Goal: Task Accomplishment & Management: Complete application form

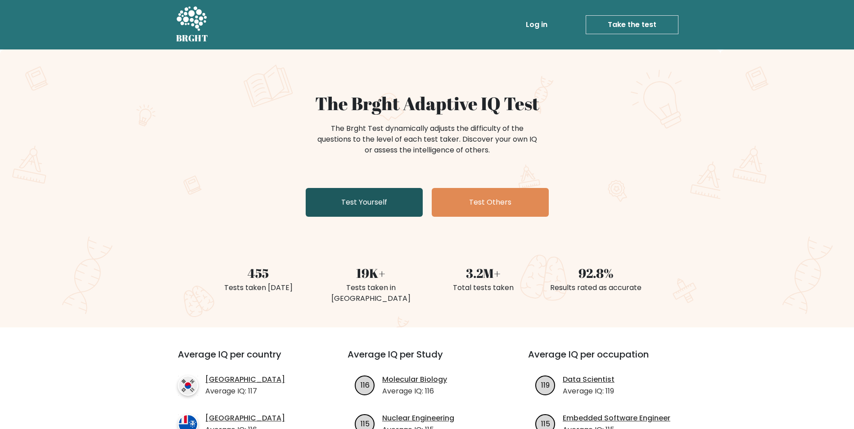
click at [392, 211] on link "Test Yourself" at bounding box center [364, 202] width 117 height 29
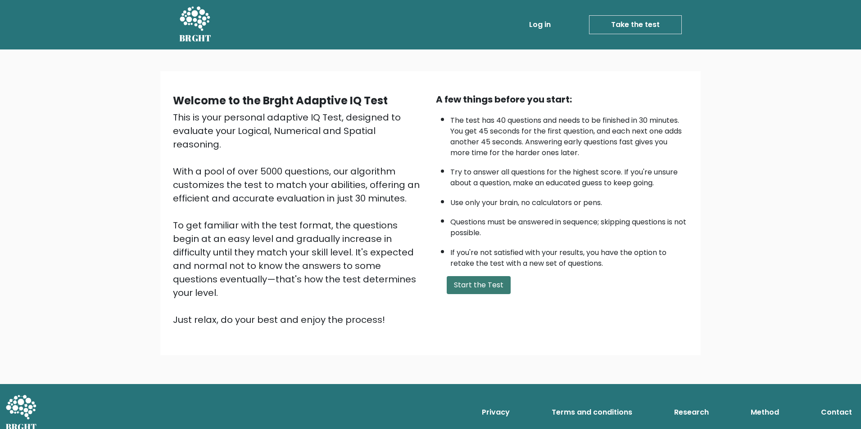
click at [482, 284] on button "Start the Test" at bounding box center [478, 285] width 64 height 18
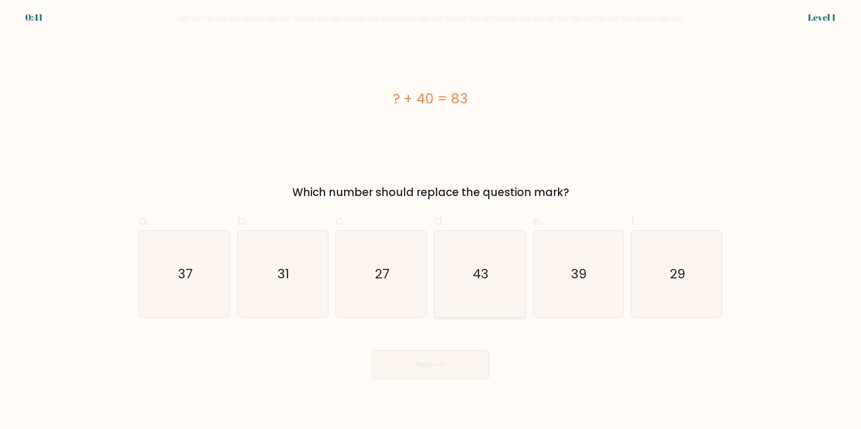
drag, startPoint x: 491, startPoint y: 295, endPoint x: 497, endPoint y: 312, distance: 17.9
click at [492, 294] on icon "43" at bounding box center [479, 274] width 87 height 87
click at [431, 221] on input "d. 43" at bounding box center [430, 218] width 0 height 6
radio input "true"
click at [451, 374] on button "Next" at bounding box center [430, 365] width 117 height 29
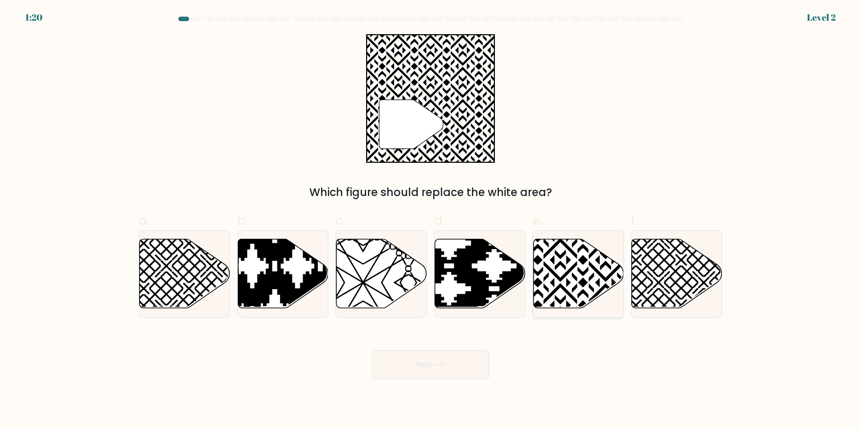
drag, startPoint x: 572, startPoint y: 272, endPoint x: 552, endPoint y: 288, distance: 25.9
click at [571, 272] on icon at bounding box center [578, 273] width 90 height 69
click at [431, 221] on input "e." at bounding box center [430, 218] width 0 height 6
radio input "true"
click at [458, 363] on button "Next" at bounding box center [430, 365] width 117 height 29
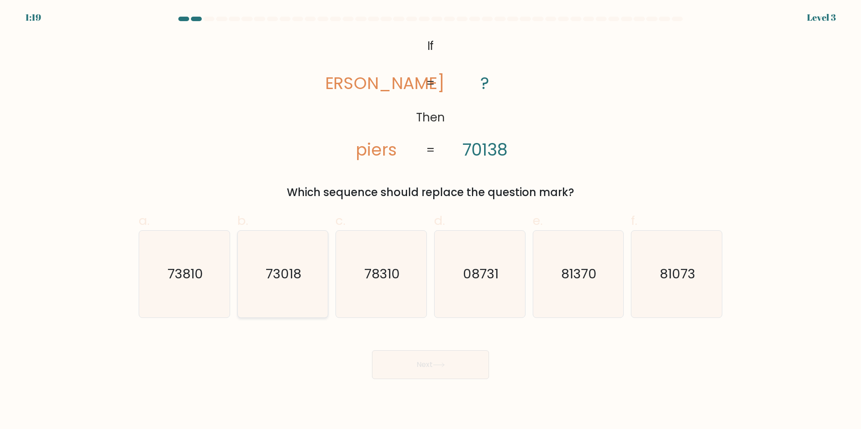
click at [286, 311] on icon "73018" at bounding box center [282, 274] width 87 height 87
click at [430, 221] on input "b. 73018" at bounding box center [430, 218] width 0 height 6
radio input "true"
click at [427, 361] on button "Next" at bounding box center [430, 365] width 117 height 29
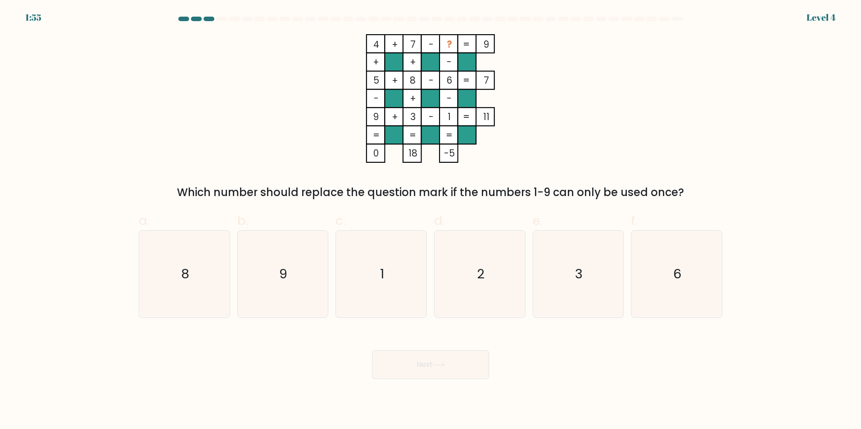
drag, startPoint x: 492, startPoint y: 296, endPoint x: 503, endPoint y: 354, distance: 58.5
click at [494, 299] on icon "2" at bounding box center [479, 274] width 87 height 87
click at [431, 221] on input "d. 2" at bounding box center [430, 218] width 0 height 6
radio input "true"
click at [451, 363] on button "Next" at bounding box center [430, 365] width 117 height 29
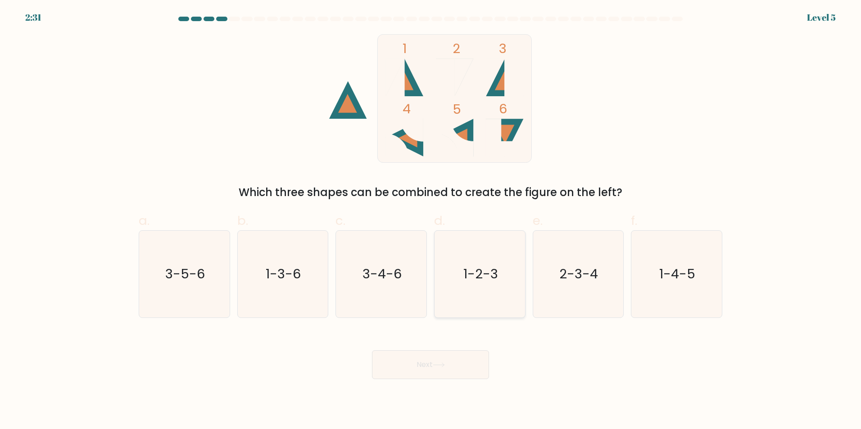
click at [500, 286] on icon "1-2-3" at bounding box center [479, 274] width 87 height 87
click at [431, 221] on input "d. 1-2-3" at bounding box center [430, 218] width 0 height 6
radio input "true"
click at [464, 366] on button "Next" at bounding box center [430, 365] width 117 height 29
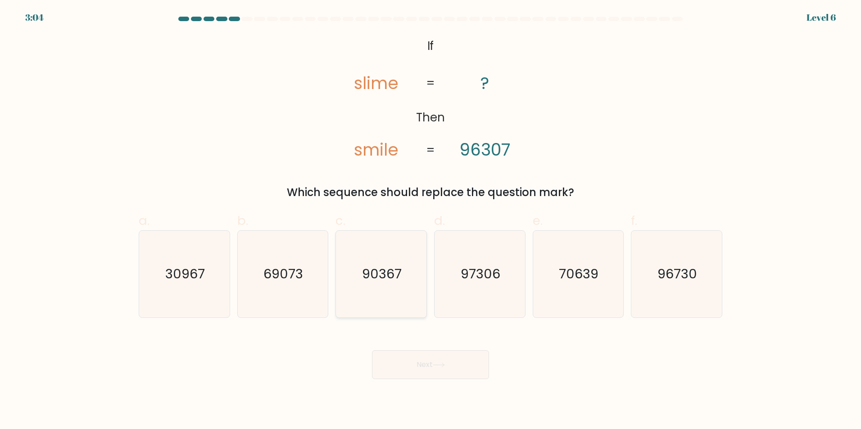
click at [409, 298] on icon "90367" at bounding box center [381, 274] width 87 height 87
click at [430, 221] on input "c. 90367" at bounding box center [430, 218] width 0 height 6
radio input "true"
click at [415, 370] on button "Next" at bounding box center [430, 365] width 117 height 29
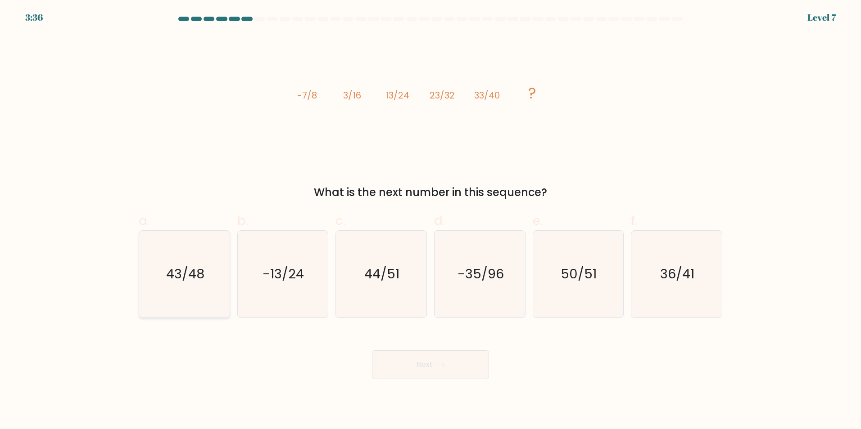
click at [183, 288] on icon "43/48" at bounding box center [184, 274] width 87 height 87
click at [430, 221] on input "a. 43/48" at bounding box center [430, 218] width 0 height 6
radio input "true"
click at [430, 368] on button "Next" at bounding box center [430, 365] width 117 height 29
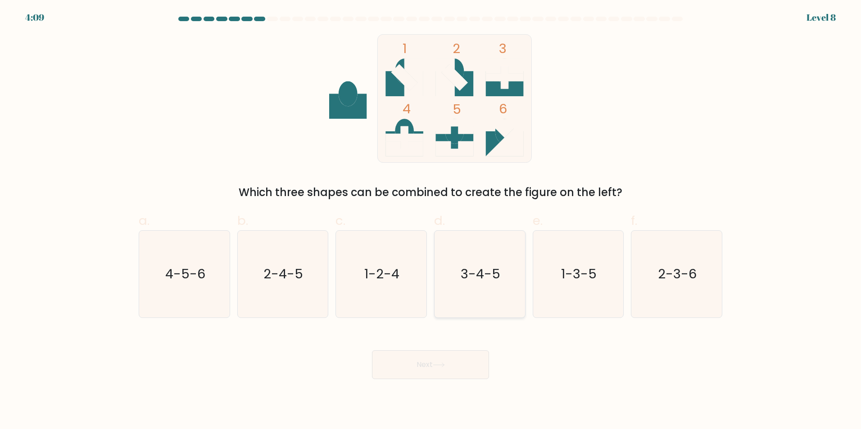
click at [496, 300] on icon "3-4-5" at bounding box center [479, 274] width 87 height 87
click at [431, 221] on input "d. 3-4-5" at bounding box center [430, 218] width 0 height 6
radio input "true"
click at [450, 371] on button "Next" at bounding box center [430, 365] width 117 height 29
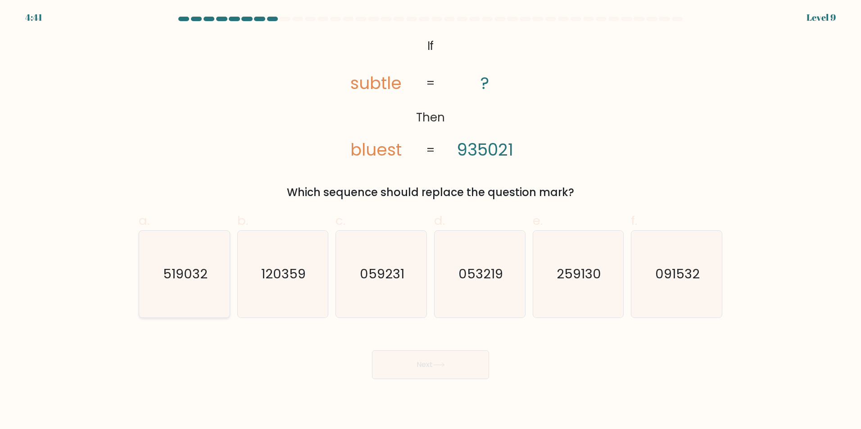
click at [185, 287] on icon "519032" at bounding box center [184, 274] width 87 height 87
click at [430, 221] on input "a. 519032" at bounding box center [430, 218] width 0 height 6
radio input "true"
click at [577, 304] on icon "259130" at bounding box center [577, 274] width 87 height 87
click at [431, 221] on input "e. 259130" at bounding box center [430, 218] width 0 height 6
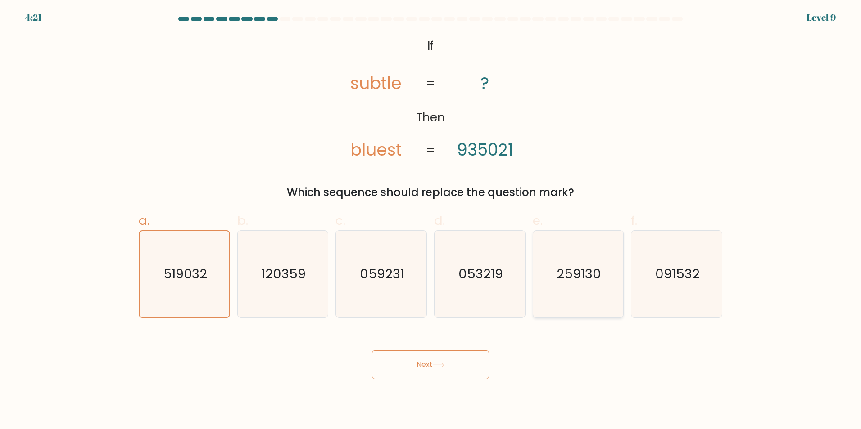
radio input "true"
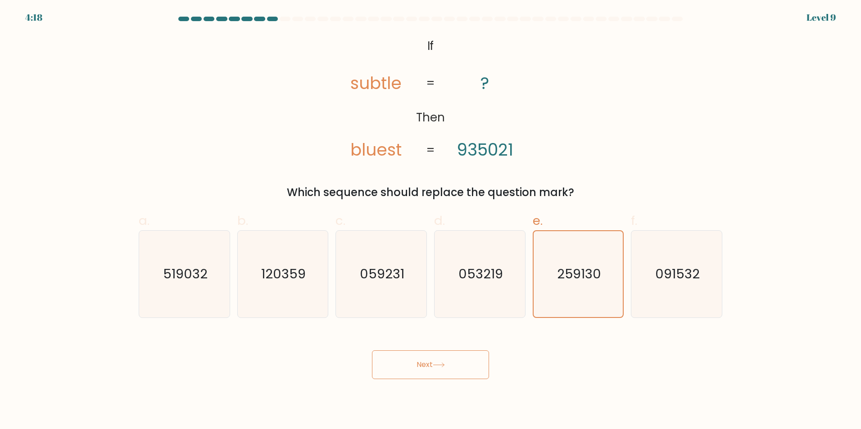
click at [436, 368] on button "Next" at bounding box center [430, 365] width 117 height 29
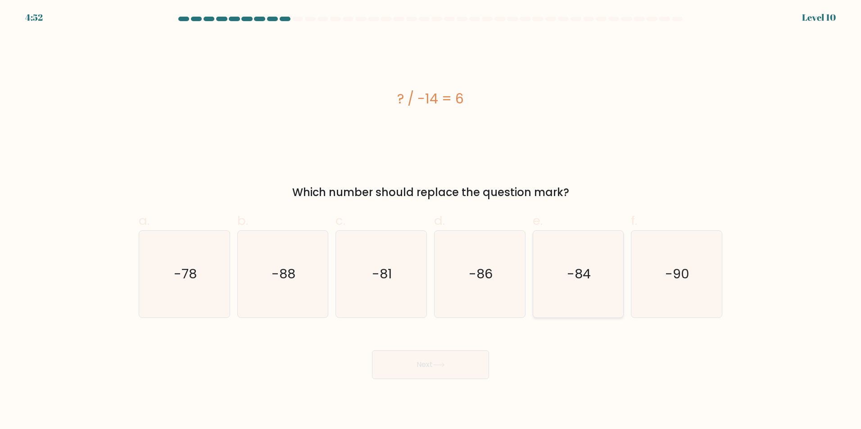
click at [588, 308] on icon "-84" at bounding box center [577, 274] width 87 height 87
click at [431, 221] on input "e. -84" at bounding box center [430, 218] width 0 height 6
radio input "true"
click at [458, 370] on button "Next" at bounding box center [430, 365] width 117 height 29
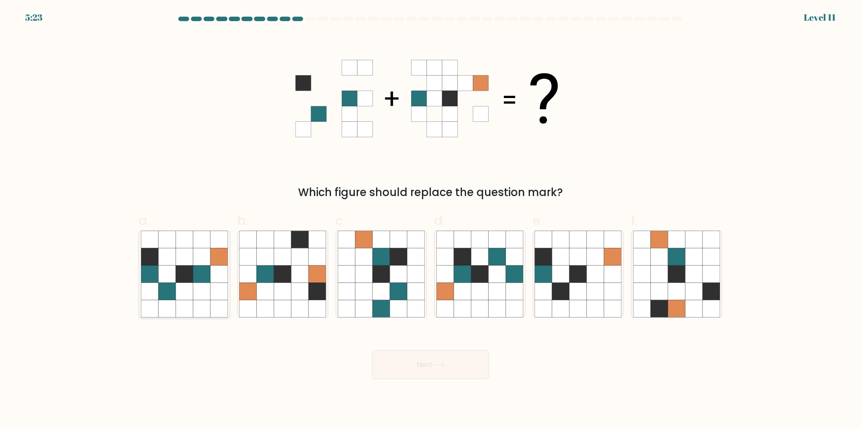
click at [177, 308] on icon at bounding box center [184, 308] width 17 height 17
click at [430, 221] on input "a." at bounding box center [430, 218] width 0 height 6
radio input "true"
click at [445, 364] on icon at bounding box center [439, 365] width 12 height 5
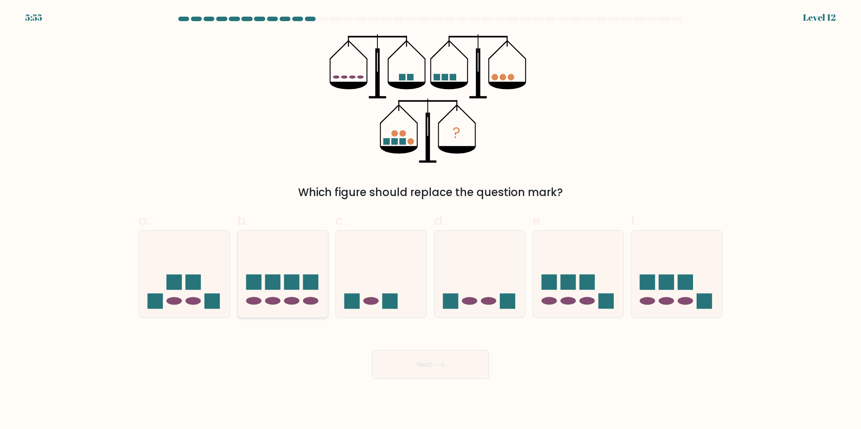
click at [280, 297] on icon at bounding box center [283, 274] width 90 height 75
click at [430, 221] on input "b." at bounding box center [430, 218] width 0 height 6
radio input "true"
click at [428, 360] on button "Next" at bounding box center [430, 365] width 117 height 29
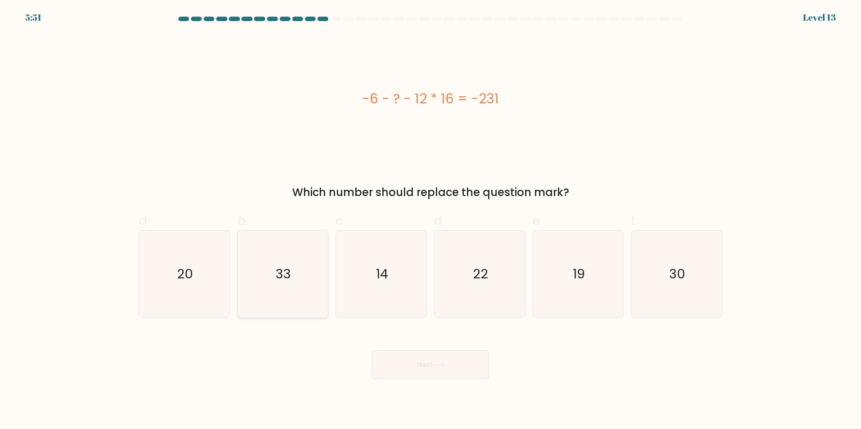
click at [288, 279] on text "33" at bounding box center [283, 274] width 15 height 18
click at [430, 221] on input "b. 33" at bounding box center [430, 218] width 0 height 6
radio input "true"
click at [422, 371] on button "Next" at bounding box center [430, 365] width 117 height 29
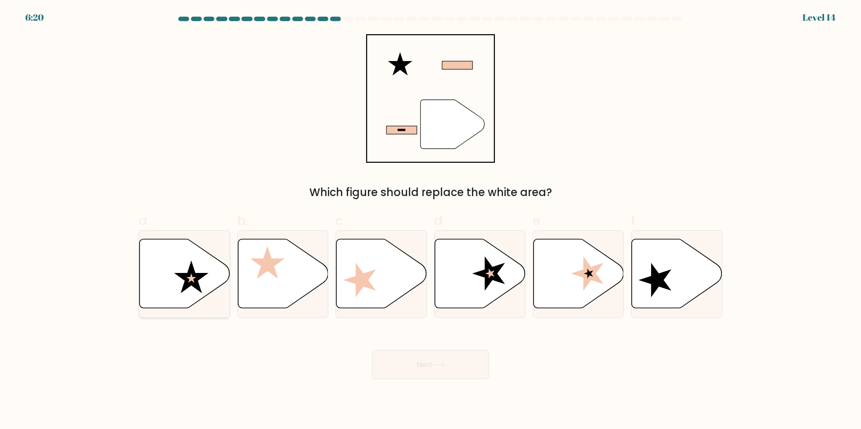
click at [187, 294] on icon at bounding box center [185, 273] width 90 height 69
click at [430, 221] on input "a." at bounding box center [430, 218] width 0 height 6
radio input "true"
click at [421, 369] on button "Next" at bounding box center [430, 365] width 117 height 29
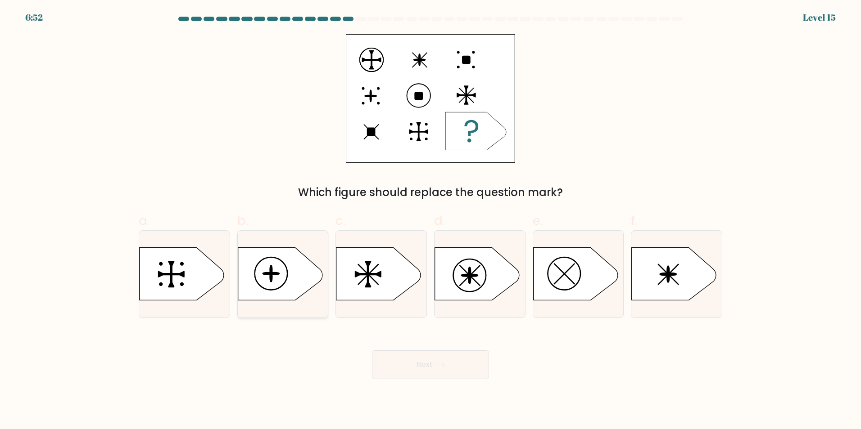
click at [279, 291] on icon at bounding box center [280, 274] width 85 height 53
click at [430, 221] on input "b." at bounding box center [430, 218] width 0 height 6
radio input "true"
click at [420, 372] on button "Next" at bounding box center [430, 365] width 117 height 29
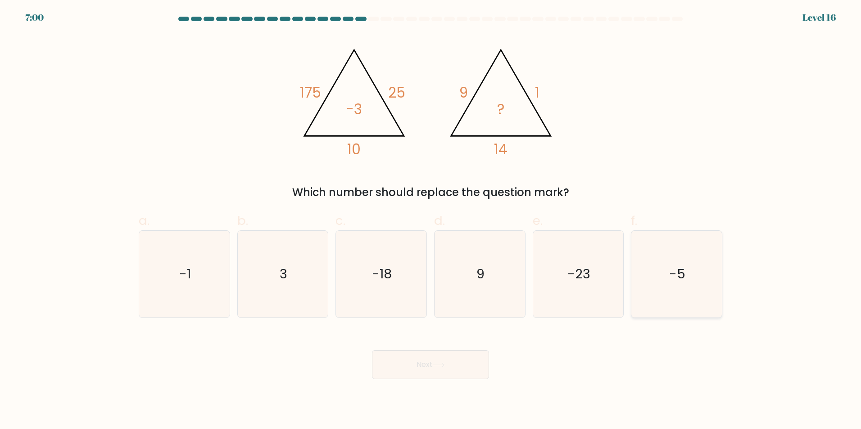
click at [710, 284] on icon "-5" at bounding box center [676, 274] width 87 height 87
click at [431, 221] on input "f. -5" at bounding box center [430, 218] width 0 height 6
radio input "true"
click at [428, 365] on button "Next" at bounding box center [430, 365] width 117 height 29
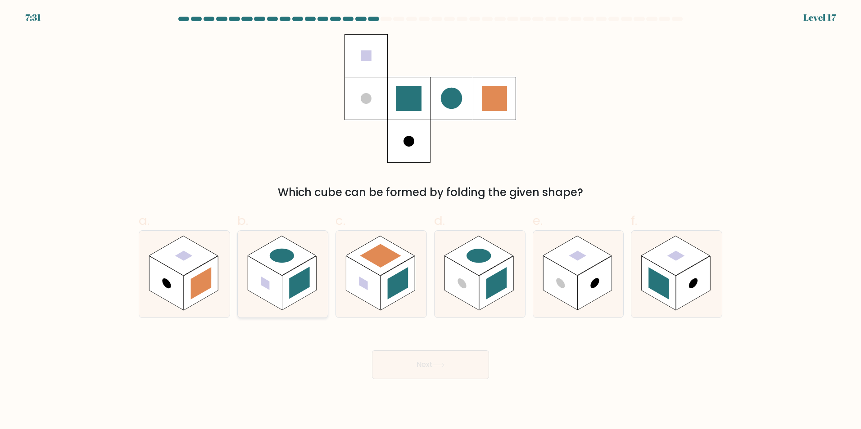
click at [294, 277] on rect at bounding box center [299, 283] width 21 height 32
click at [430, 221] on input "b." at bounding box center [430, 218] width 0 height 6
radio input "true"
click at [428, 365] on button "Next" at bounding box center [430, 365] width 117 height 29
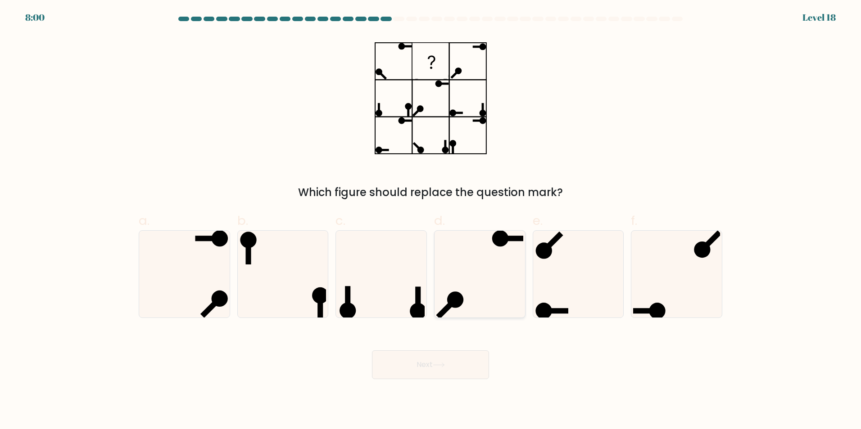
click at [467, 284] on icon at bounding box center [479, 274] width 87 height 87
click at [431, 221] on input "d." at bounding box center [430, 218] width 0 height 6
radio input "true"
click at [427, 372] on button "Next" at bounding box center [430, 365] width 117 height 29
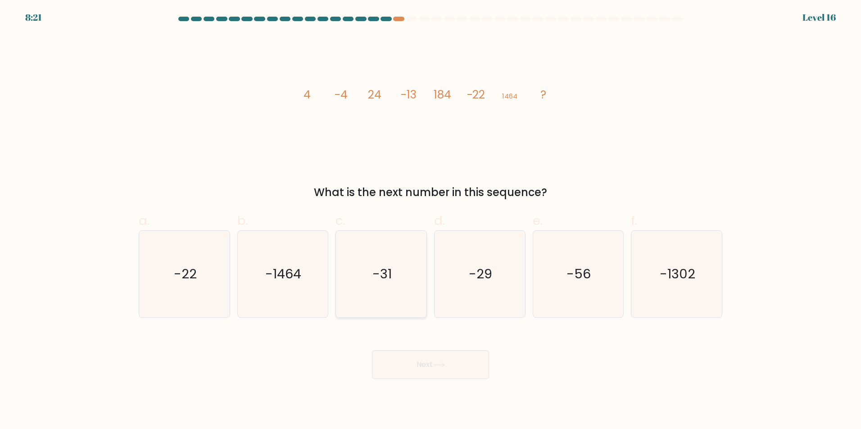
click at [377, 290] on icon "-31" at bounding box center [381, 274] width 87 height 87
click at [430, 221] on input "c. -31" at bounding box center [430, 218] width 0 height 6
radio input "true"
click at [441, 367] on icon at bounding box center [439, 365] width 12 height 5
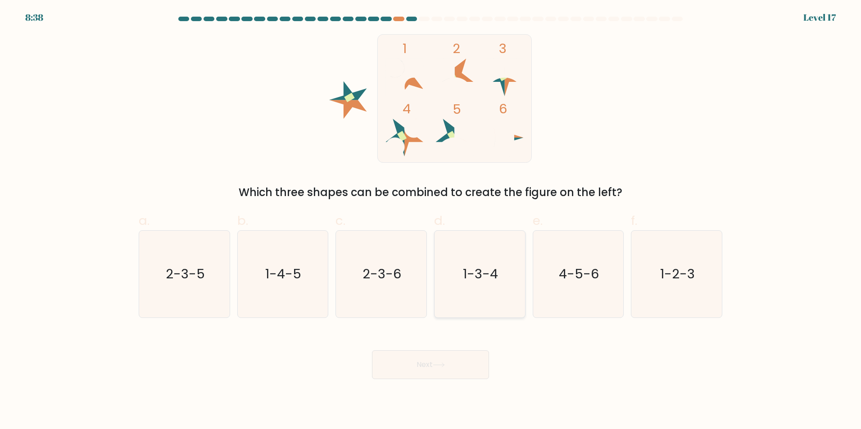
click at [505, 296] on icon "1-3-4" at bounding box center [479, 274] width 87 height 87
click at [431, 221] on input "d. 1-3-4" at bounding box center [430, 218] width 0 height 6
radio input "true"
click at [466, 367] on button "Next" at bounding box center [430, 365] width 117 height 29
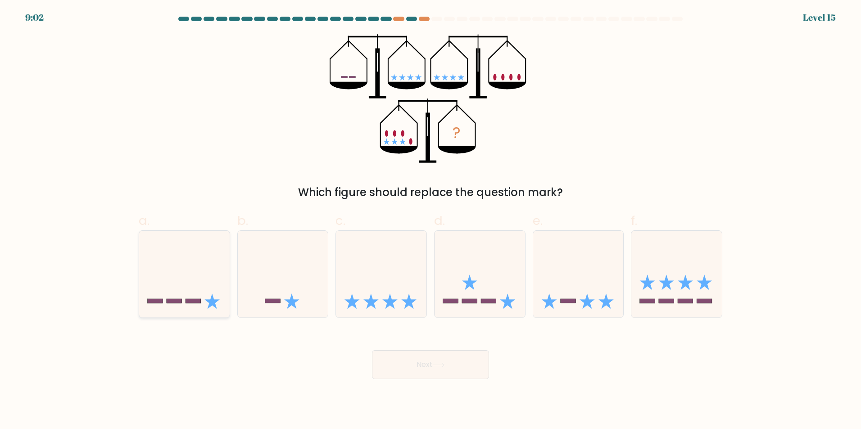
click at [172, 304] on icon at bounding box center [184, 274] width 90 height 75
click at [430, 221] on input "a." at bounding box center [430, 218] width 0 height 6
radio input "true"
click at [432, 351] on div "Next" at bounding box center [430, 354] width 594 height 50
click at [433, 369] on button "Next" at bounding box center [430, 365] width 117 height 29
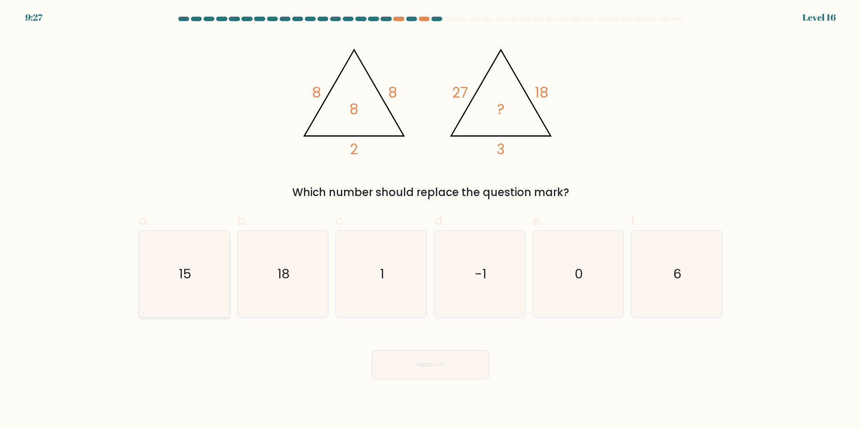
click at [208, 293] on icon "15" at bounding box center [184, 274] width 87 height 87
click at [430, 221] on input "a. 15" at bounding box center [430, 218] width 0 height 6
radio input "true"
click at [427, 371] on button "Next" at bounding box center [430, 365] width 117 height 29
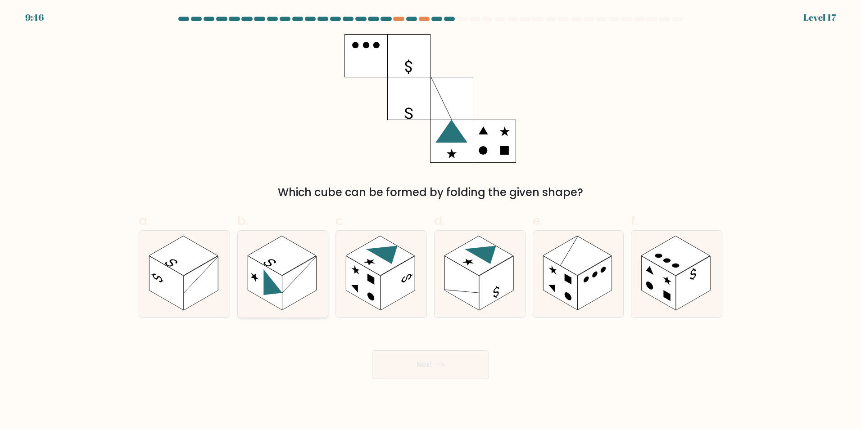
click at [298, 285] on rect at bounding box center [299, 283] width 34 height 54
click at [430, 221] on input "b." at bounding box center [430, 218] width 0 height 6
radio input "true"
click at [433, 368] on button "Next" at bounding box center [430, 365] width 117 height 29
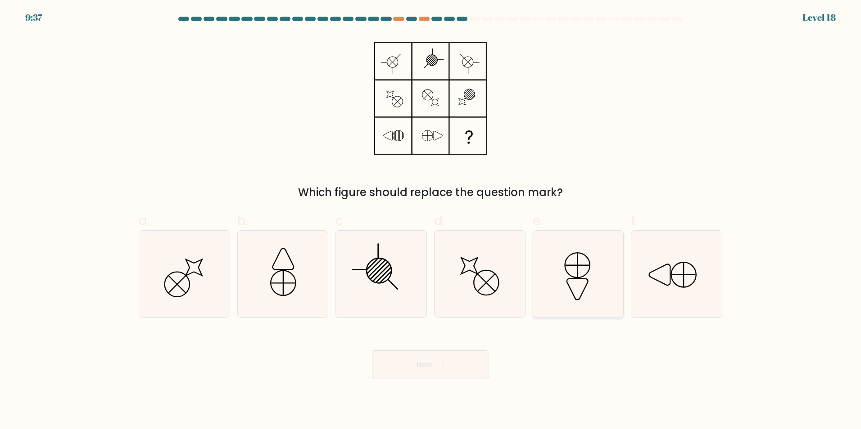
click at [582, 273] on icon at bounding box center [577, 274] width 87 height 87
click at [431, 221] on input "e." at bounding box center [430, 218] width 0 height 6
radio input "true"
click at [445, 370] on button "Next" at bounding box center [430, 365] width 117 height 29
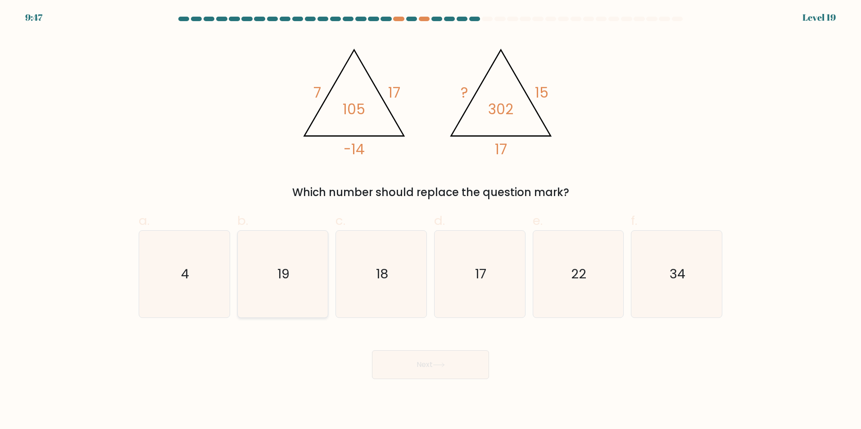
drag, startPoint x: 269, startPoint y: 284, endPoint x: 274, endPoint y: 296, distance: 12.1
click at [269, 286] on icon "19" at bounding box center [282, 274] width 87 height 87
click at [430, 221] on input "b. 19" at bounding box center [430, 218] width 0 height 6
radio input "true"
click at [435, 368] on button "Next" at bounding box center [430, 365] width 117 height 29
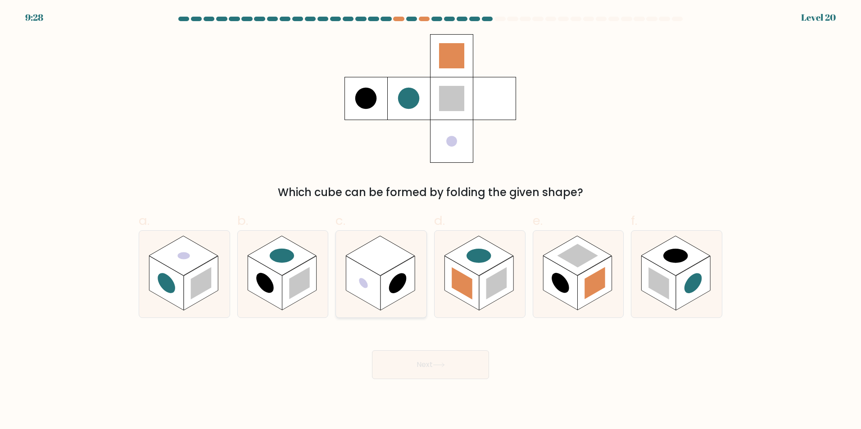
click at [390, 300] on rect at bounding box center [397, 283] width 34 height 54
click at [430, 221] on input "c." at bounding box center [430, 218] width 0 height 6
radio input "true"
click at [423, 363] on button "Next" at bounding box center [430, 365] width 117 height 29
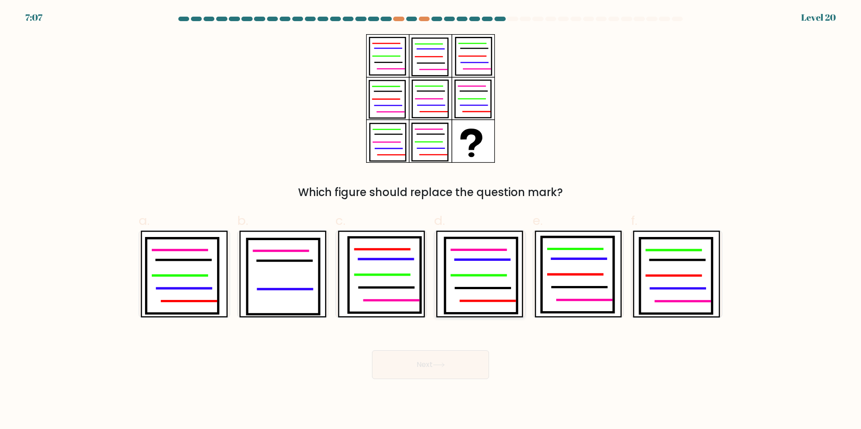
click at [481, 288] on icon at bounding box center [482, 288] width 54 height 0
click at [431, 221] on input "d." at bounding box center [430, 218] width 0 height 6
radio input "true"
click at [466, 365] on button "Next" at bounding box center [430, 365] width 117 height 29
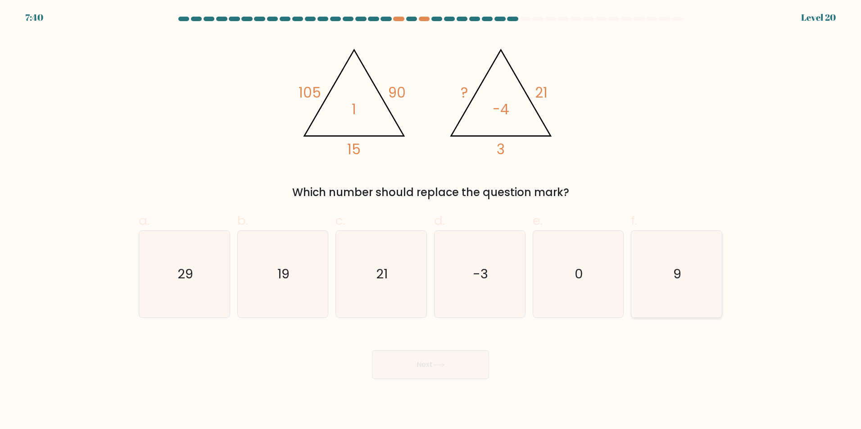
click at [678, 268] on text "9" at bounding box center [677, 274] width 8 height 18
click at [431, 221] on input "f. 9" at bounding box center [430, 218] width 0 height 6
radio input "true"
click at [453, 360] on button "Next" at bounding box center [430, 365] width 117 height 29
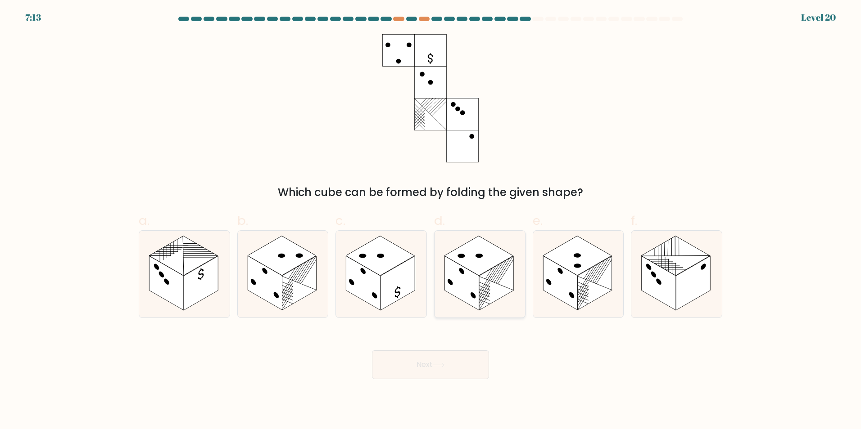
click at [476, 300] on rect at bounding box center [461, 283] width 34 height 54
click at [431, 221] on input "d." at bounding box center [430, 218] width 0 height 6
radio input "true"
click at [455, 370] on button "Next" at bounding box center [430, 365] width 117 height 29
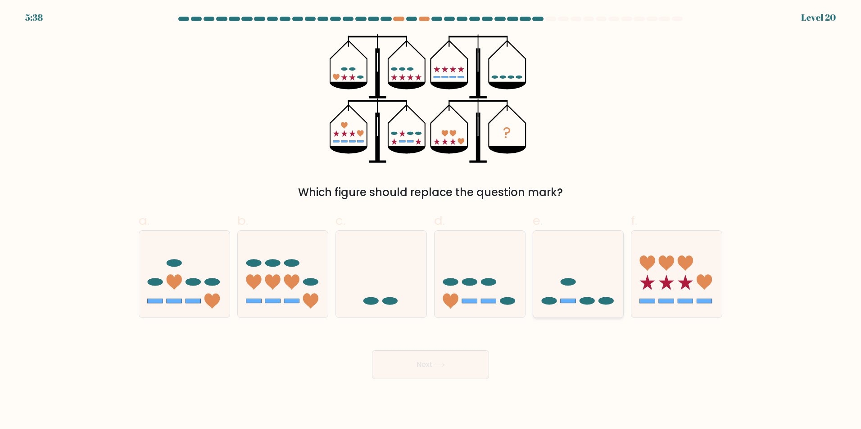
click at [567, 281] on ellipse at bounding box center [567, 282] width 15 height 8
click at [431, 221] on input "e." at bounding box center [430, 218] width 0 height 6
radio input "true"
click at [443, 365] on icon at bounding box center [438, 365] width 11 height 4
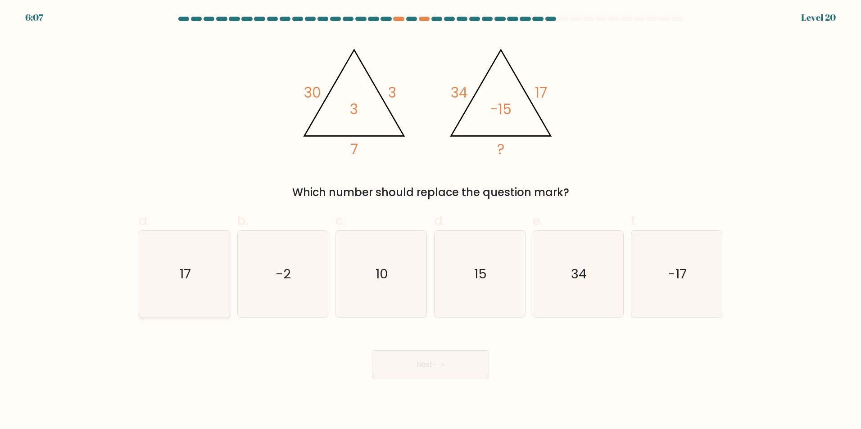
click at [189, 285] on icon "17" at bounding box center [184, 274] width 87 height 87
click at [430, 221] on input "a. 17" at bounding box center [430, 218] width 0 height 6
radio input "true"
click at [428, 369] on button "Next" at bounding box center [430, 365] width 117 height 29
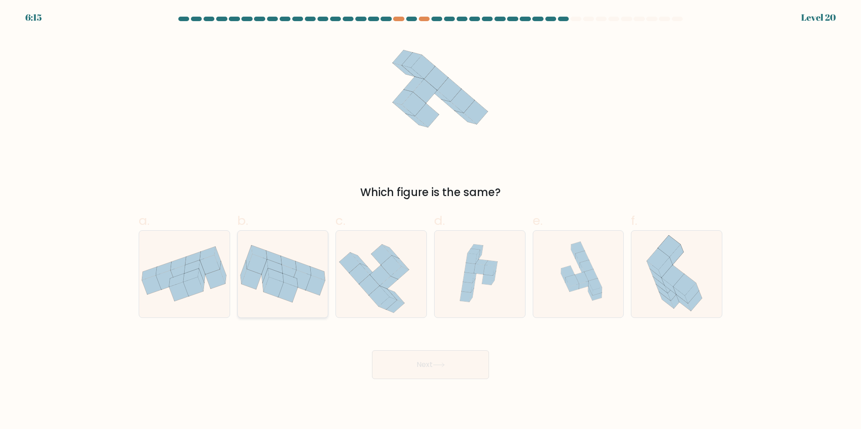
click at [287, 293] on icon at bounding box center [288, 293] width 20 height 20
click at [430, 221] on input "b." at bounding box center [430, 218] width 0 height 6
radio input "true"
click at [414, 372] on button "Next" at bounding box center [430, 365] width 117 height 29
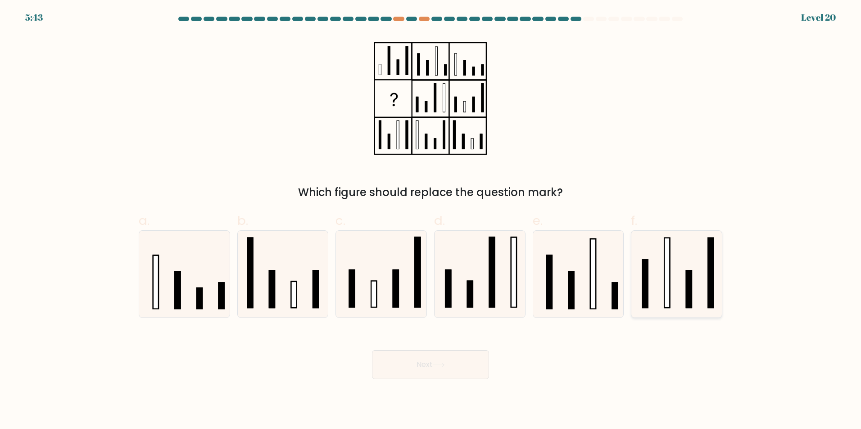
click at [667, 296] on rect at bounding box center [666, 273] width 5 height 70
click at [431, 221] on input "f." at bounding box center [430, 218] width 0 height 6
radio input "true"
click at [432, 356] on button "Next" at bounding box center [430, 365] width 117 height 29
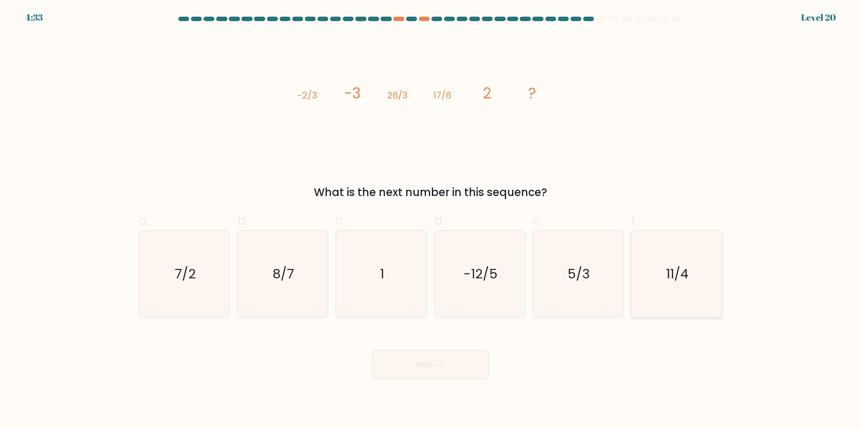
click at [703, 301] on icon "11/4" at bounding box center [676, 274] width 87 height 87
click at [431, 221] on input "f. 11/4" at bounding box center [430, 218] width 0 height 6
radio input "true"
click at [438, 365] on icon at bounding box center [439, 365] width 12 height 5
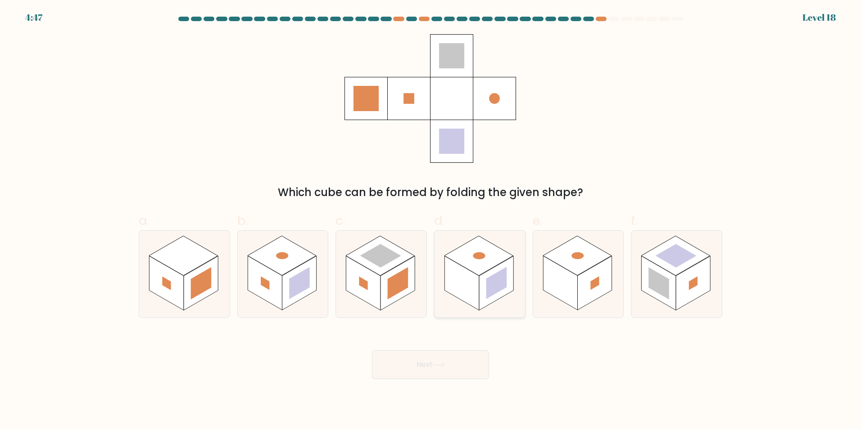
drag, startPoint x: 467, startPoint y: 280, endPoint x: 467, endPoint y: 293, distance: 12.6
click at [467, 282] on rect at bounding box center [461, 283] width 34 height 54
click at [431, 221] on input "d." at bounding box center [430, 218] width 0 height 6
radio input "true"
click at [468, 365] on button "Next" at bounding box center [430, 365] width 117 height 29
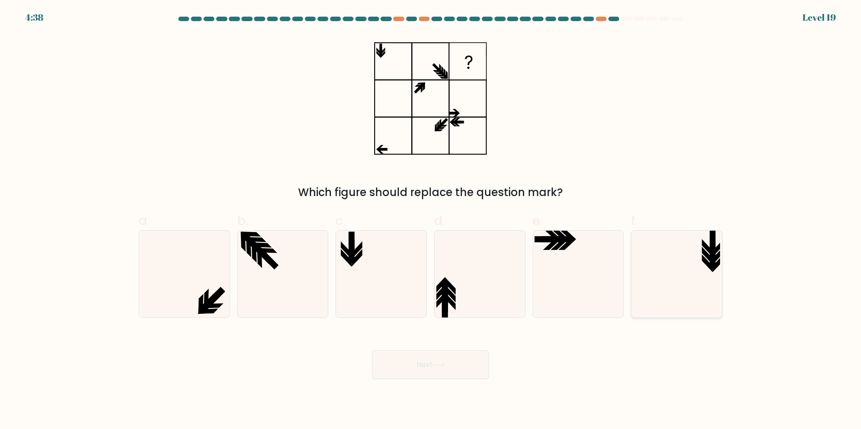
click at [680, 284] on icon at bounding box center [676, 274] width 87 height 87
click at [431, 221] on input "f." at bounding box center [430, 218] width 0 height 6
radio input "true"
click at [432, 368] on button "Next" at bounding box center [430, 365] width 117 height 29
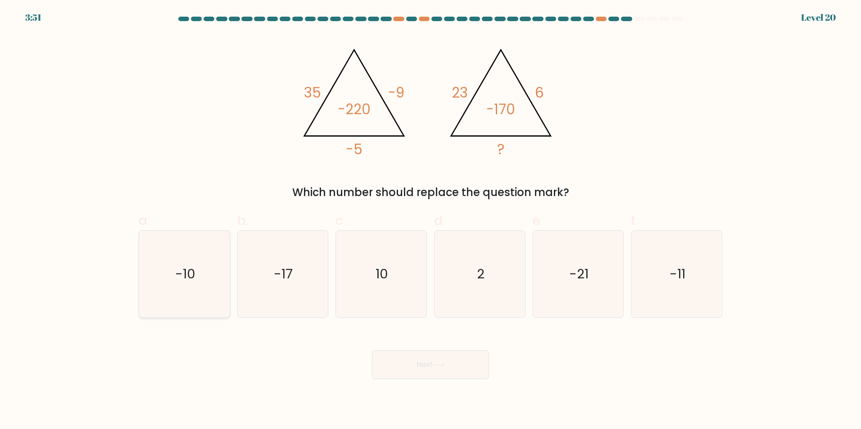
click at [173, 275] on icon "-10" at bounding box center [184, 274] width 87 height 87
click at [430, 221] on input "a. -10" at bounding box center [430, 218] width 0 height 6
radio input "true"
click at [398, 365] on button "Next" at bounding box center [430, 365] width 117 height 29
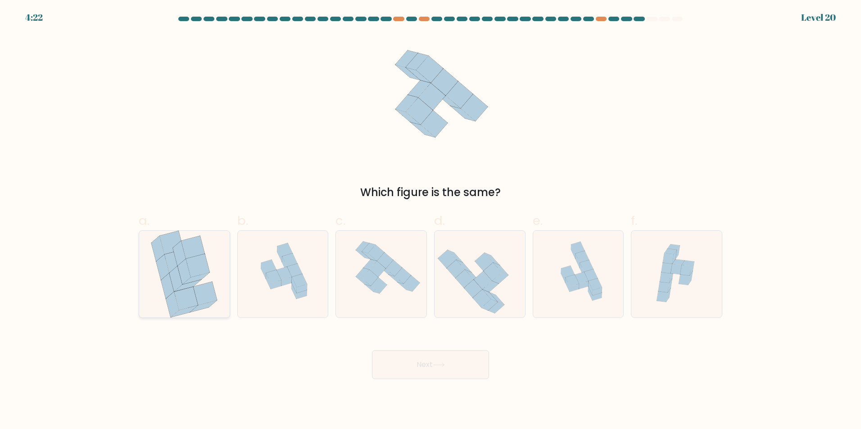
click at [184, 283] on icon at bounding box center [184, 271] width 13 height 25
click at [430, 221] on input "a." at bounding box center [430, 218] width 0 height 6
radio input "true"
click at [406, 369] on button "Next" at bounding box center [430, 365] width 117 height 29
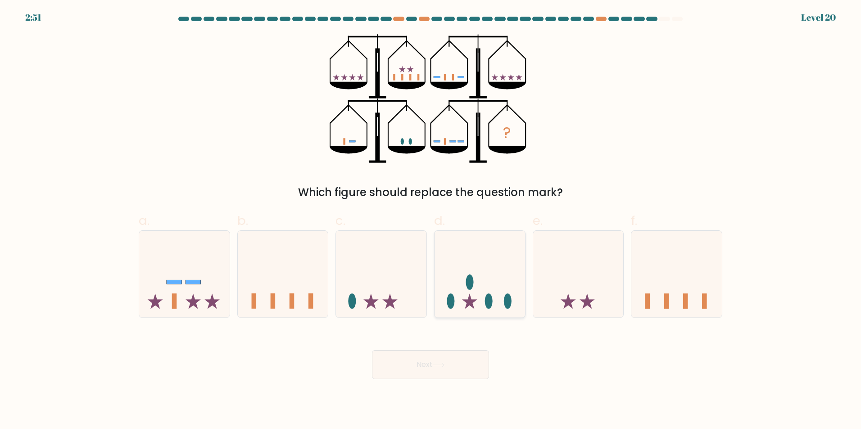
click at [466, 296] on icon at bounding box center [479, 274] width 90 height 75
click at [431, 221] on input "d." at bounding box center [430, 218] width 0 height 6
radio input "true"
click at [449, 368] on button "Next" at bounding box center [430, 365] width 117 height 29
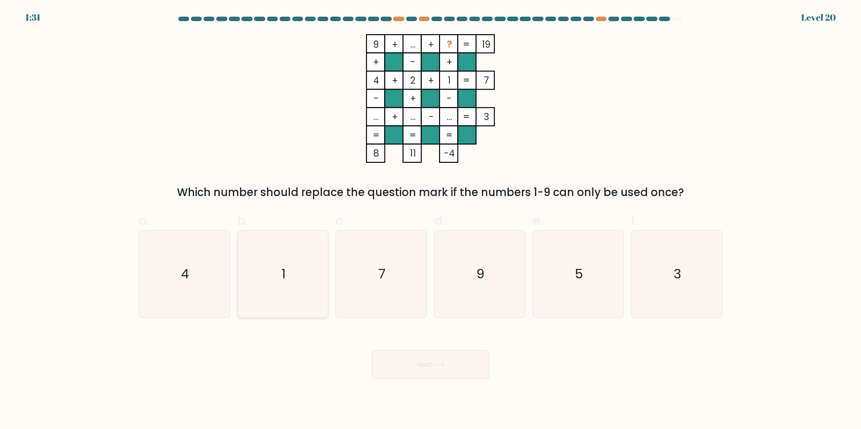
click at [275, 274] on icon "1" at bounding box center [282, 274] width 87 height 87
click at [430, 221] on input "b. 1" at bounding box center [430, 218] width 0 height 6
radio input "true"
click at [410, 373] on button "Next" at bounding box center [430, 365] width 117 height 29
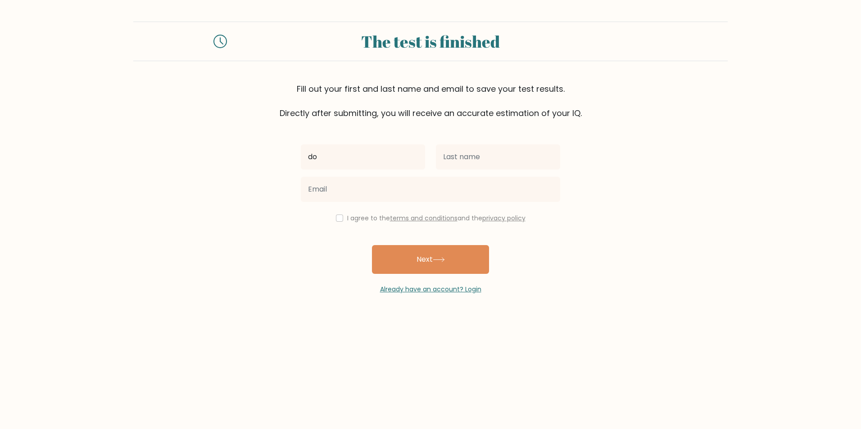
type input "d"
type input "omnipotent"
click at [455, 154] on input "text" at bounding box center [498, 156] width 124 height 25
type input "zyd"
click at [365, 207] on div "omnipotent zyd I agree to the terms and conditions and the privacy policy Next …" at bounding box center [430, 206] width 270 height 175
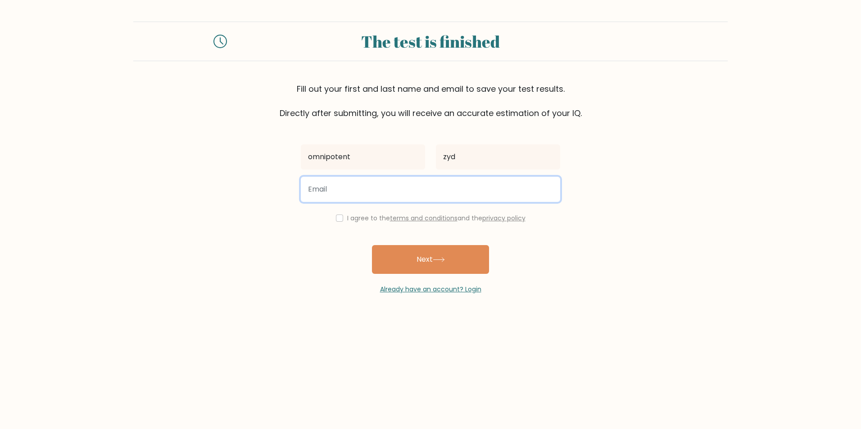
click at [352, 192] on input "email" at bounding box center [430, 189] width 259 height 25
type input "dominikrud67@gmail.com"
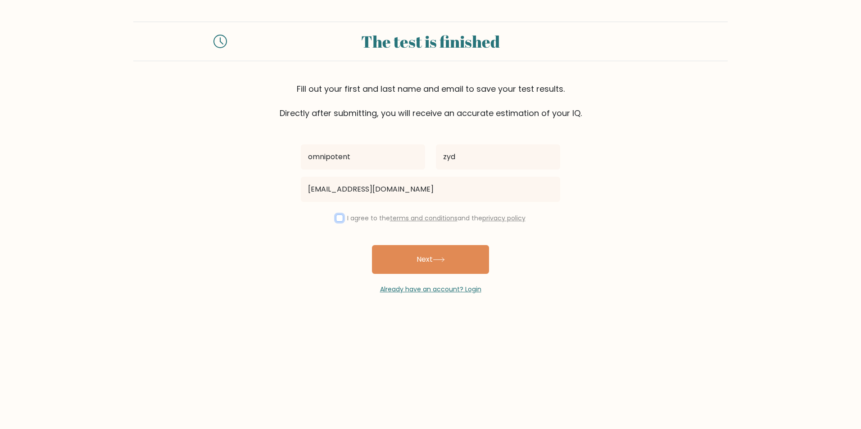
click at [336, 217] on input "checkbox" at bounding box center [339, 218] width 7 height 7
checkbox input "true"
click at [404, 253] on button "Next" at bounding box center [430, 259] width 117 height 29
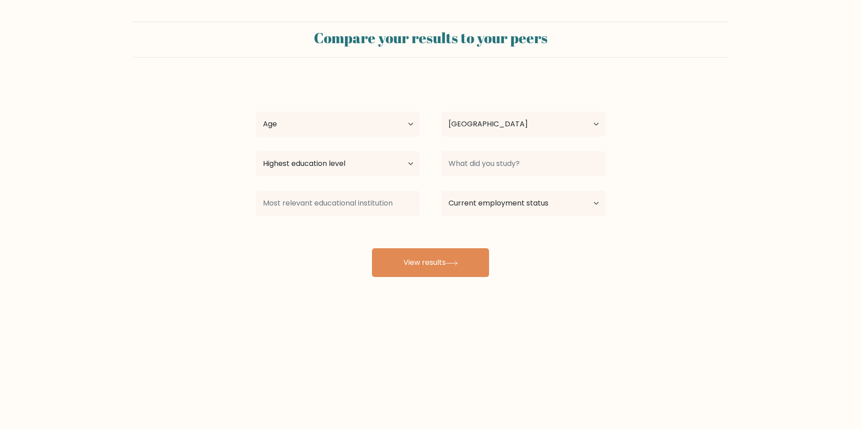
select select "PL"
click at [398, 126] on select "Age Under [DEMOGRAPHIC_DATA] [DEMOGRAPHIC_DATA] [DEMOGRAPHIC_DATA] [DEMOGRAPHIC…" at bounding box center [338, 124] width 164 height 25
select select "min_18"
click at [256, 112] on select "Age Under [DEMOGRAPHIC_DATA] [DEMOGRAPHIC_DATA] [DEMOGRAPHIC_DATA] [DEMOGRAPHIC…" at bounding box center [338, 124] width 164 height 25
click at [523, 118] on select "Country [GEOGRAPHIC_DATA] [GEOGRAPHIC_DATA] [GEOGRAPHIC_DATA] [US_STATE] [GEOGR…" at bounding box center [523, 124] width 164 height 25
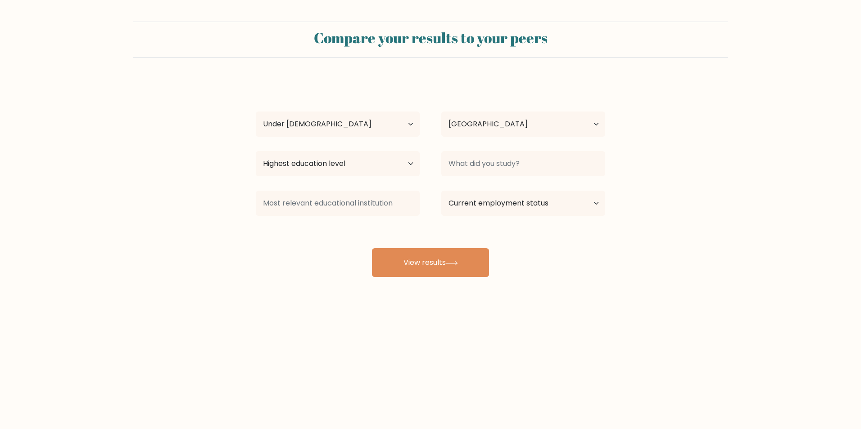
click at [698, 182] on form "Compare your results to your peers omnipotent zyd Age Under [DEMOGRAPHIC_DATA] …" at bounding box center [430, 150] width 861 height 256
click at [412, 166] on select "Highest education level No schooling Primary Lower Secondary Upper Secondary Oc…" at bounding box center [338, 163] width 164 height 25
select select "lower_secondary"
click at [256, 151] on select "Highest education level No schooling Primary Lower Secondary Upper Secondary Oc…" at bounding box center [338, 163] width 164 height 25
click at [523, 170] on input at bounding box center [523, 163] width 164 height 25
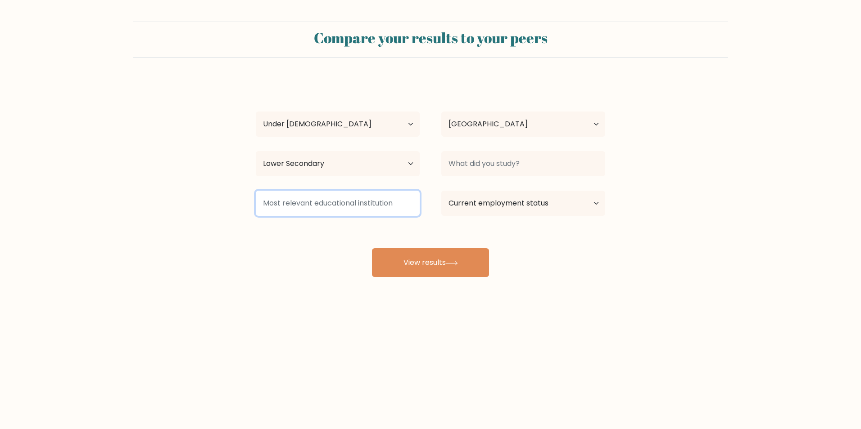
click at [363, 202] on input at bounding box center [338, 203] width 164 height 25
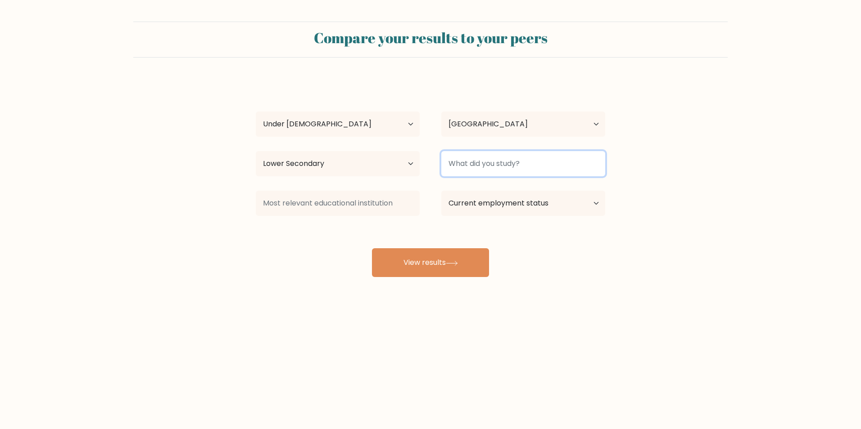
click at [504, 168] on input at bounding box center [523, 163] width 164 height 25
drag, startPoint x: 315, startPoint y: 235, endPoint x: 326, endPoint y: 221, distance: 17.9
click at [324, 223] on div "omnipotent zyd Age Under 18 years old 18-24 years old 25-34 years old 35-44 yea…" at bounding box center [430, 178] width 360 height 198
drag, startPoint x: 477, startPoint y: 165, endPoint x: 462, endPoint y: 169, distance: 14.8
click at [475, 165] on input at bounding box center [523, 163] width 164 height 25
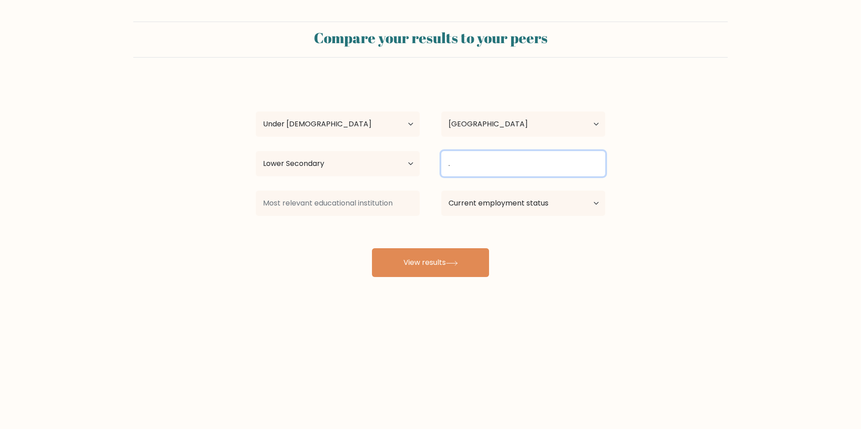
type input "."
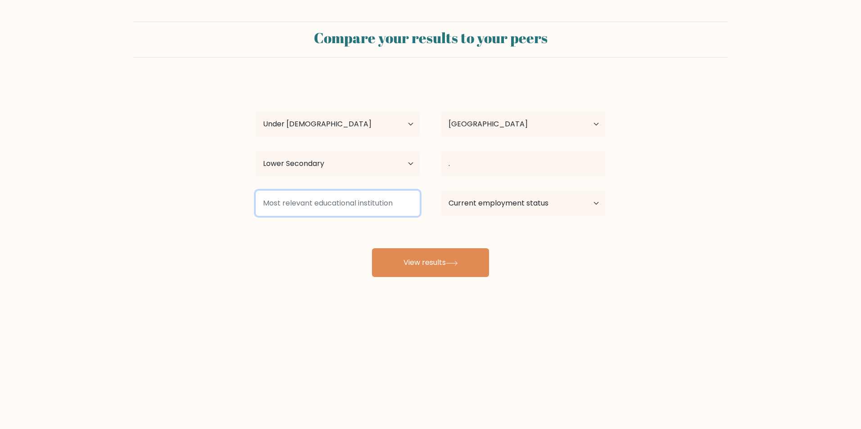
click at [356, 207] on input at bounding box center [338, 203] width 164 height 25
type input "."
click at [520, 205] on select "Current employment status Employed Student Retired Other / prefer not to answer" at bounding box center [523, 203] width 164 height 25
select select "student"
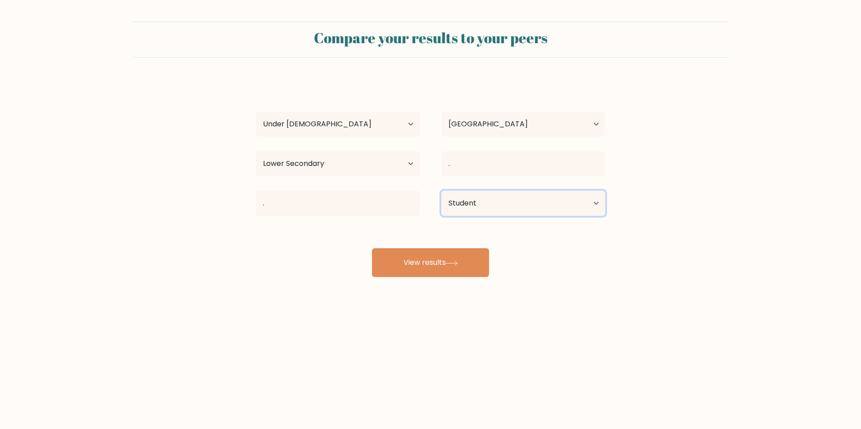
click at [441, 191] on select "Current employment status Employed Student Retired Other / prefer not to answer" at bounding box center [523, 203] width 164 height 25
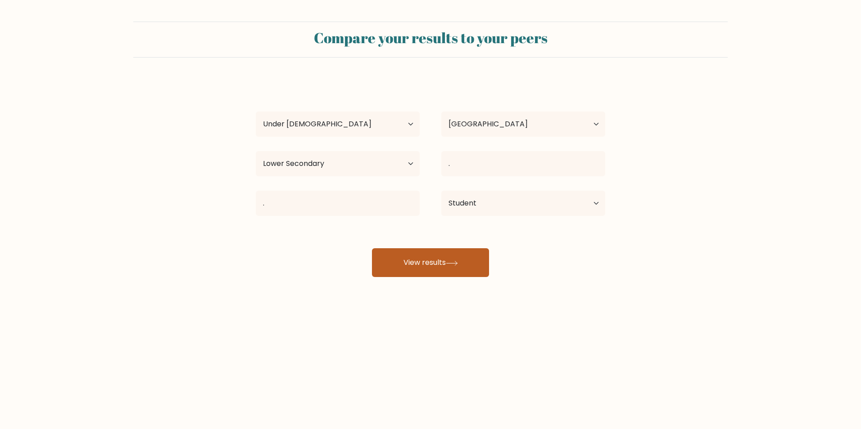
click at [446, 267] on button "View results" at bounding box center [430, 262] width 117 height 29
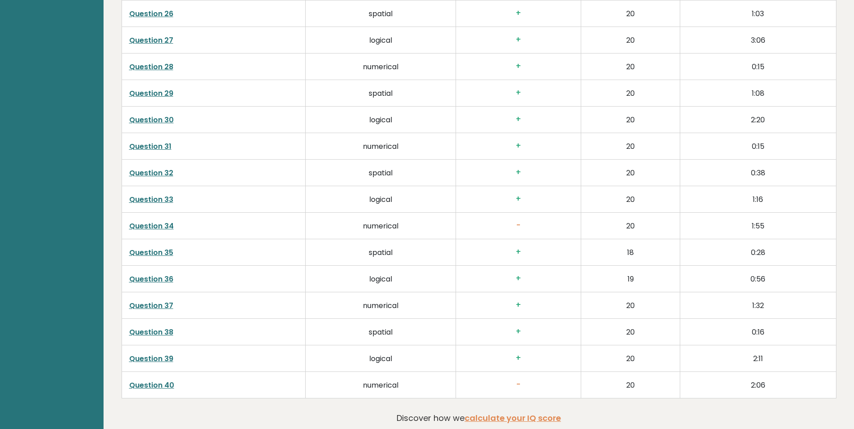
scroll to position [2278, 0]
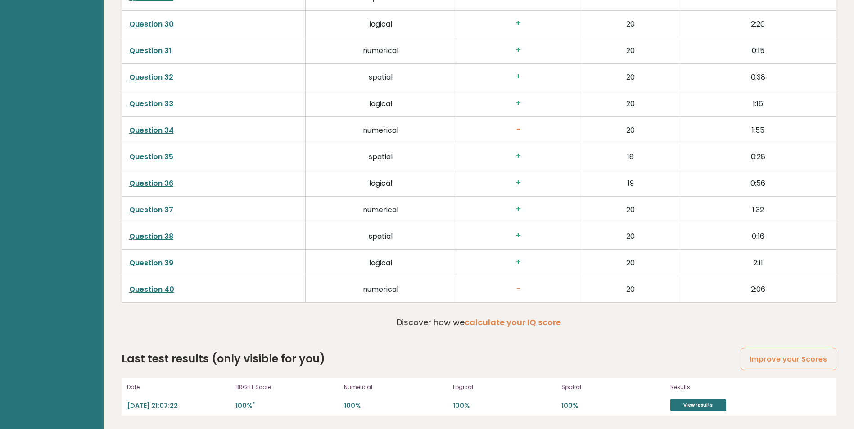
click at [154, 293] on link "Question 40" at bounding box center [151, 289] width 45 height 10
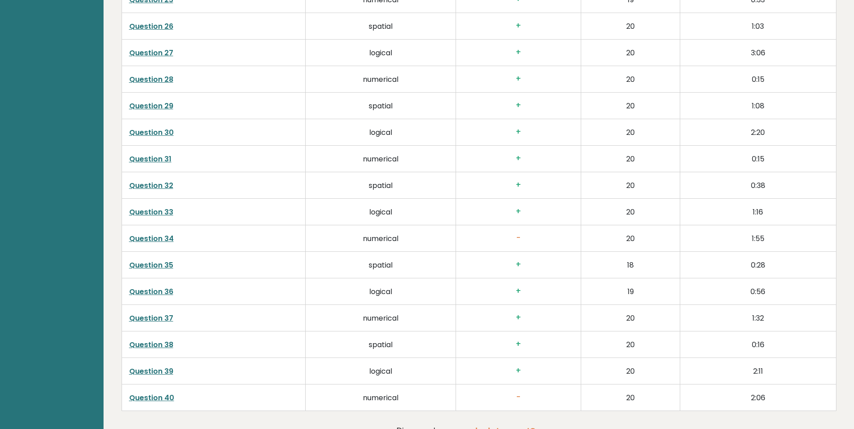
scroll to position [2143, 0]
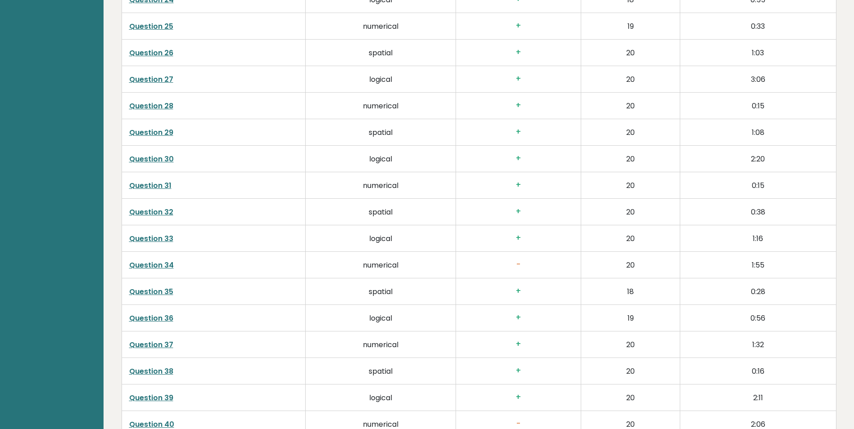
click at [167, 264] on link "Question 34" at bounding box center [151, 265] width 45 height 10
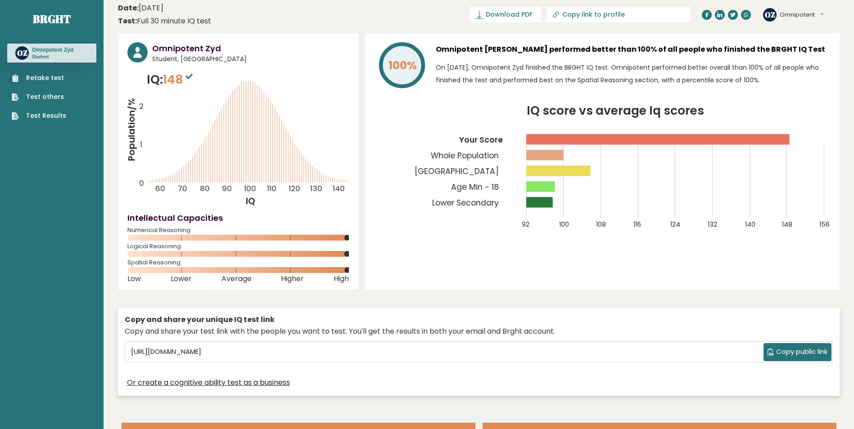
scroll to position [0, 0]
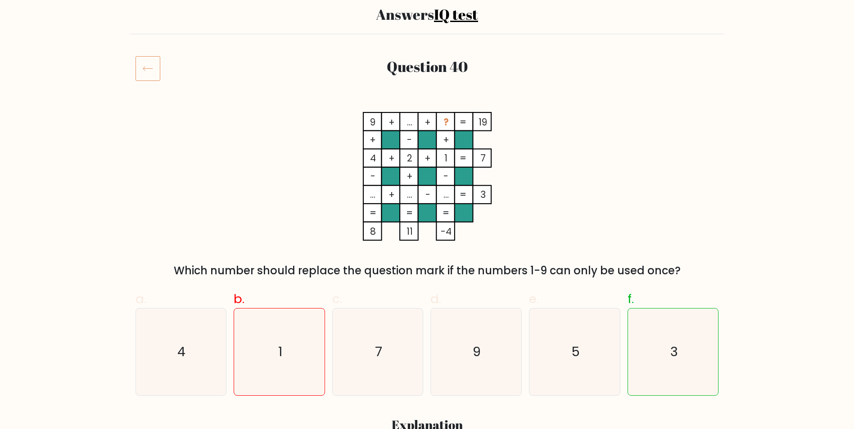
scroll to position [45, 0]
